Goal: Transaction & Acquisition: Purchase product/service

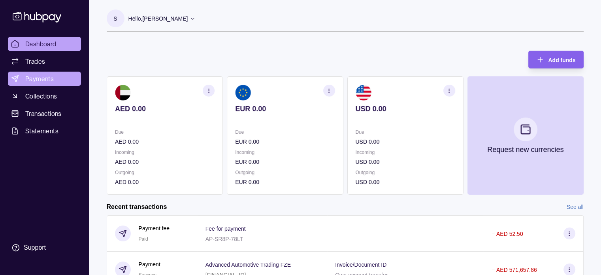
click at [44, 79] on span "Payments" at bounding box center [39, 78] width 28 height 9
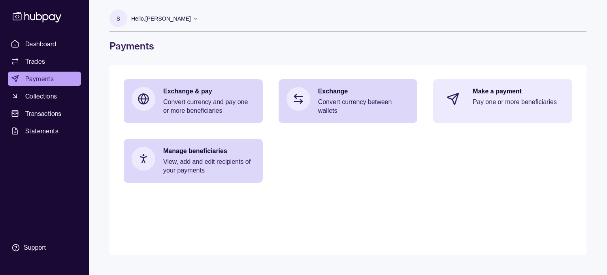
click at [514, 96] on div "Make a payment Pay one or more beneficiaries" at bounding box center [519, 99] width 92 height 24
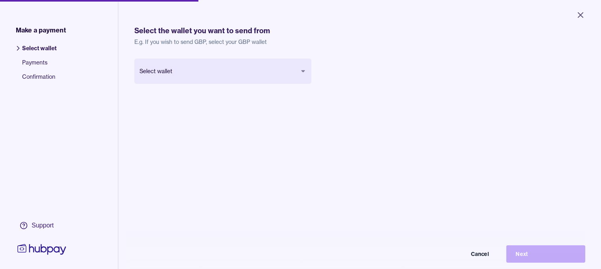
click at [188, 72] on body "Close Make a payment Select wallet Payments Confirmation Support Select the wal…" at bounding box center [300, 134] width 601 height 269
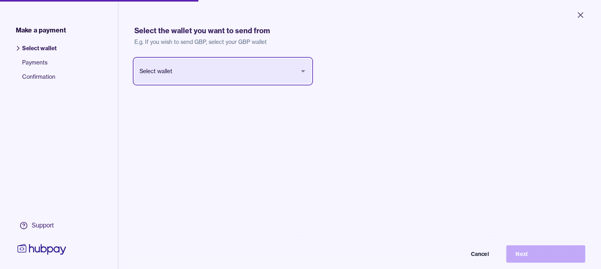
click at [196, 62] on html "Close Make a payment Select wallet Payments Confirmation Support Select the wal…" at bounding box center [300, 134] width 601 height 269
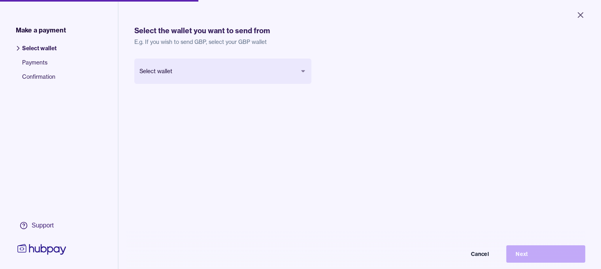
click at [196, 62] on html "Close Make a payment Select wallet Payments Confirmation Support Select the wal…" at bounding box center [300, 134] width 601 height 269
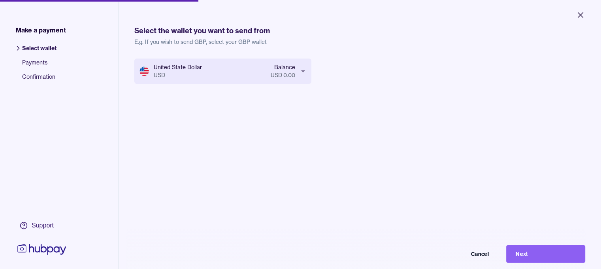
click at [190, 74] on body "Close Make a payment Select wallet Payments Confirmation Support Select the wal…" at bounding box center [300, 134] width 601 height 269
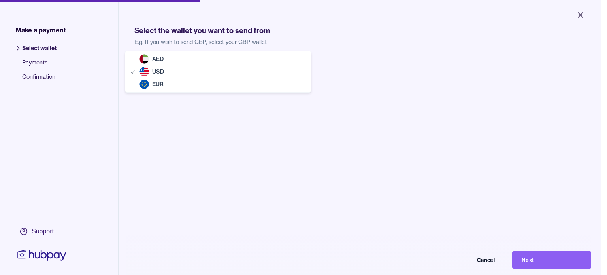
drag, startPoint x: 174, startPoint y: 52, endPoint x: 174, endPoint y: 58, distance: 6.7
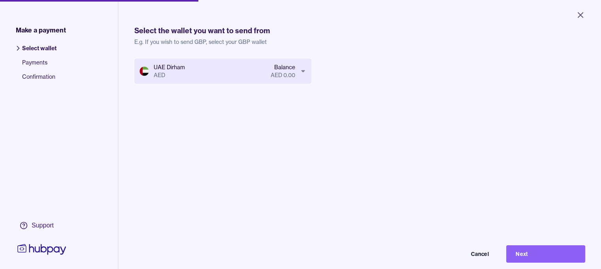
click at [174, 58] on html "Close Make a payment Select wallet Payments Confirmation Support Select the wal…" at bounding box center [300, 134] width 601 height 269
click at [179, 70] on body "Close Make a payment Select wallet Payments Confirmation Support Select the wal…" at bounding box center [300, 134] width 601 height 269
click at [174, 71] on body "Close Make a payment Select wallet Payments Confirmation Support Select the wal…" at bounding box center [300, 134] width 601 height 269
click at [175, 67] on body "Close Make a payment Select wallet Payments Confirmation Support Select the wal…" at bounding box center [303, 137] width 607 height 275
click at [146, 62] on html "Close Make a payment Select wallet Payments Confirmation Support Select the wal…" at bounding box center [300, 134] width 601 height 269
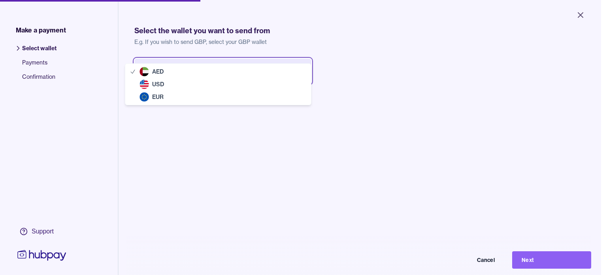
click at [145, 56] on html "Close Make a payment Select wallet Payments Confirmation Support Select the wal…" at bounding box center [303, 137] width 607 height 275
click at [181, 75] on body "Close Make a payment Select wallet Payments Confirmation Support Select the wal…" at bounding box center [300, 137] width 601 height 275
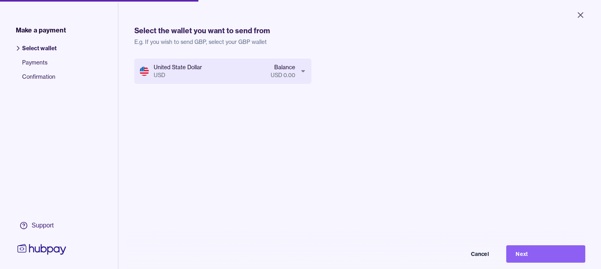
click at [182, 72] on body "Close Make a payment Select wallet Payments Confirmation Support Select the wal…" at bounding box center [300, 134] width 601 height 269
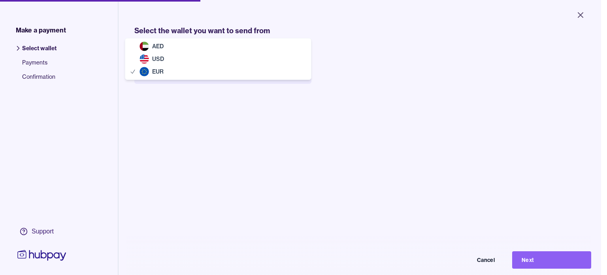
click at [181, 71] on body "Close Make a payment Select wallet Payments Confirmation Support Select the wal…" at bounding box center [300, 137] width 601 height 275
